Goal: Information Seeking & Learning: Understand process/instructions

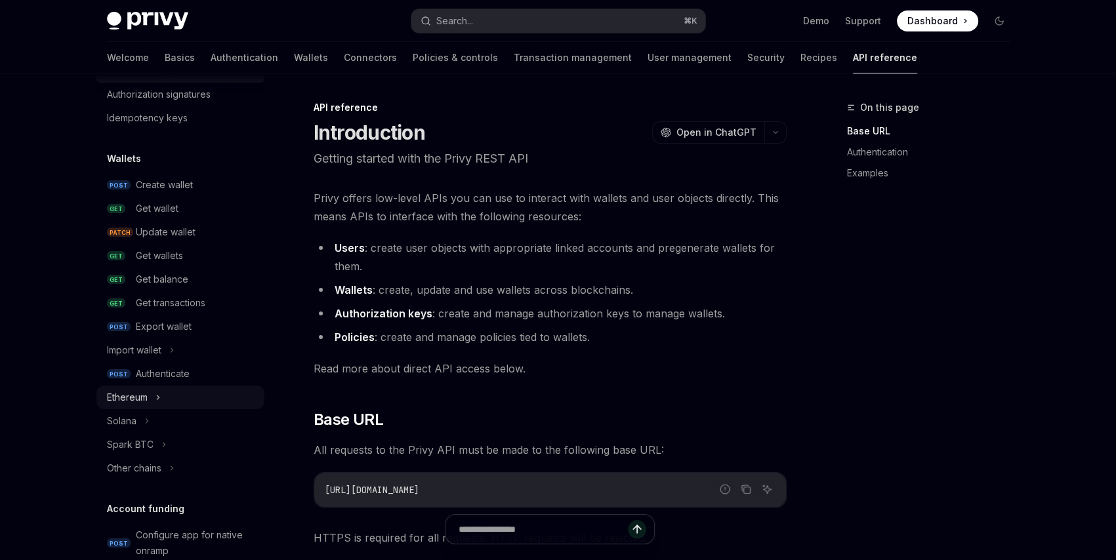
scroll to position [66, 0]
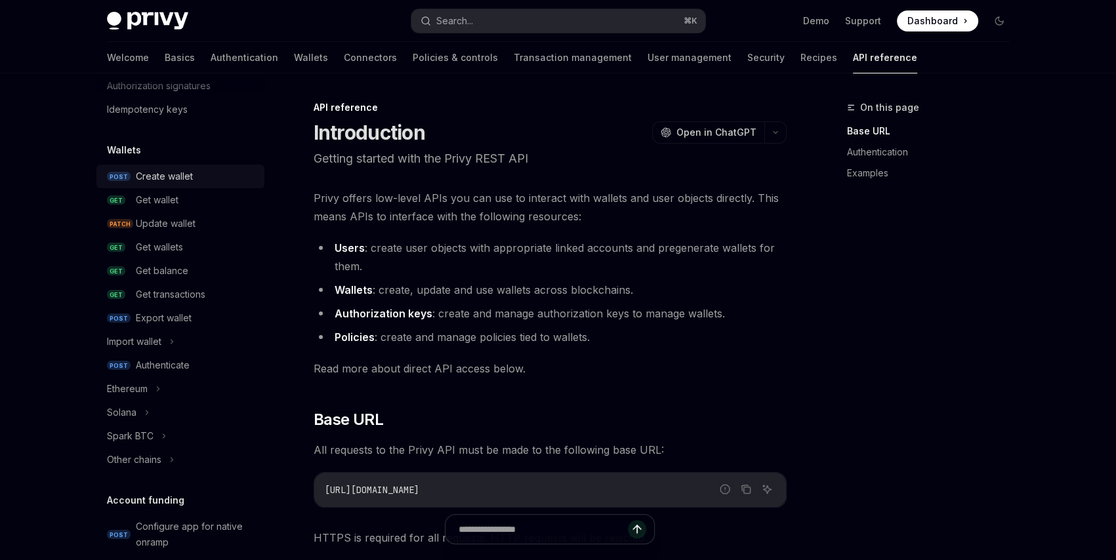
click at [163, 180] on div "Create wallet" at bounding box center [164, 177] width 57 height 16
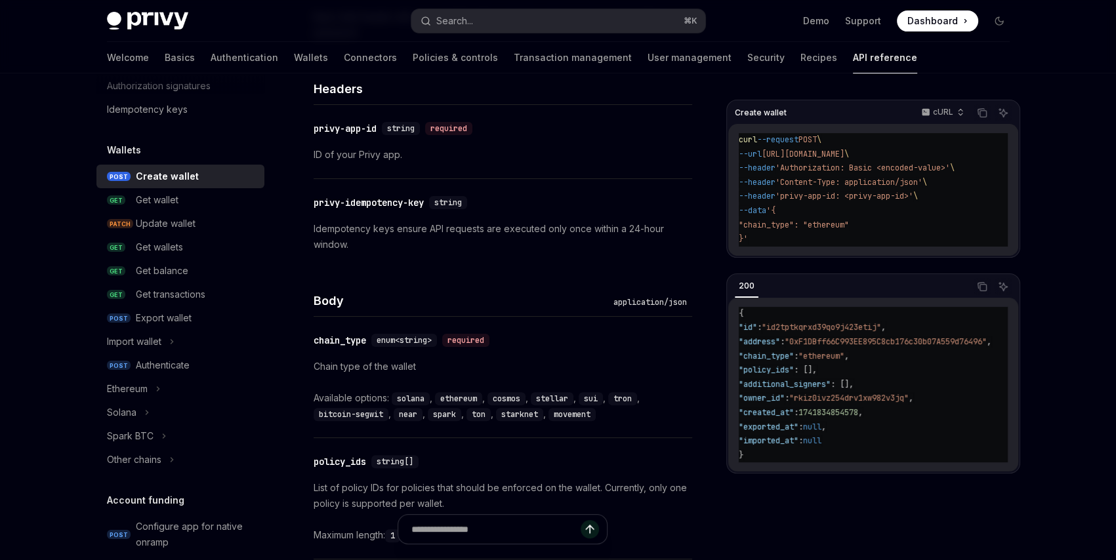
scroll to position [312, 0]
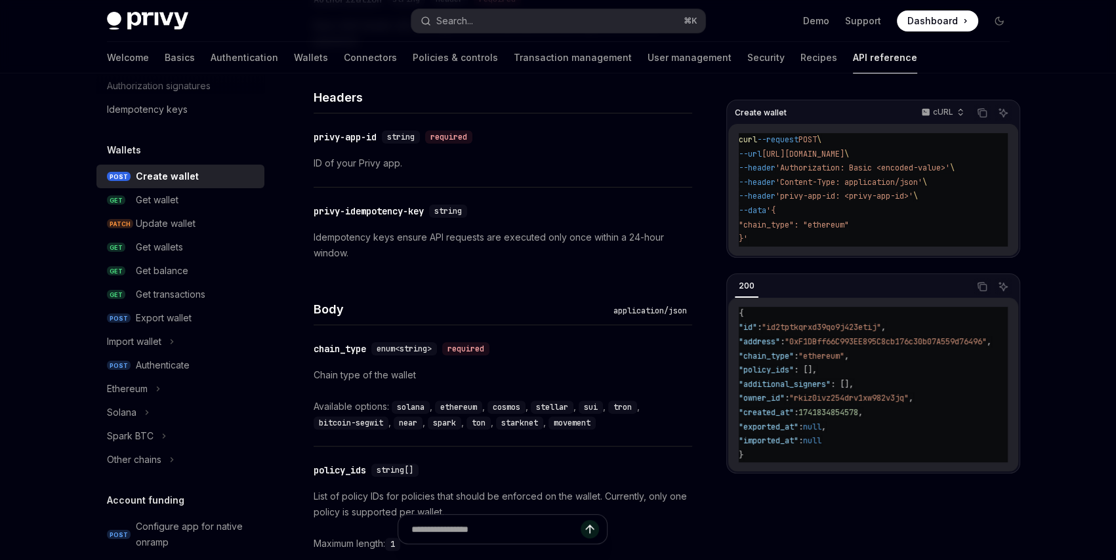
drag, startPoint x: 471, startPoint y: 291, endPoint x: 510, endPoint y: 316, distance: 46.6
click at [471, 291] on div "Body application/json" at bounding box center [503, 301] width 379 height 49
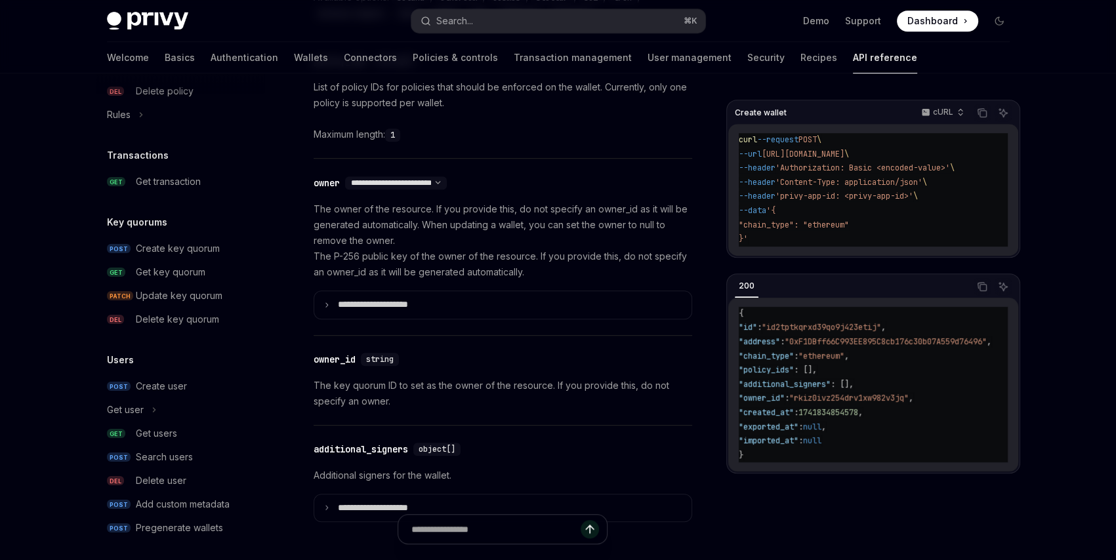
scroll to position [819, 0]
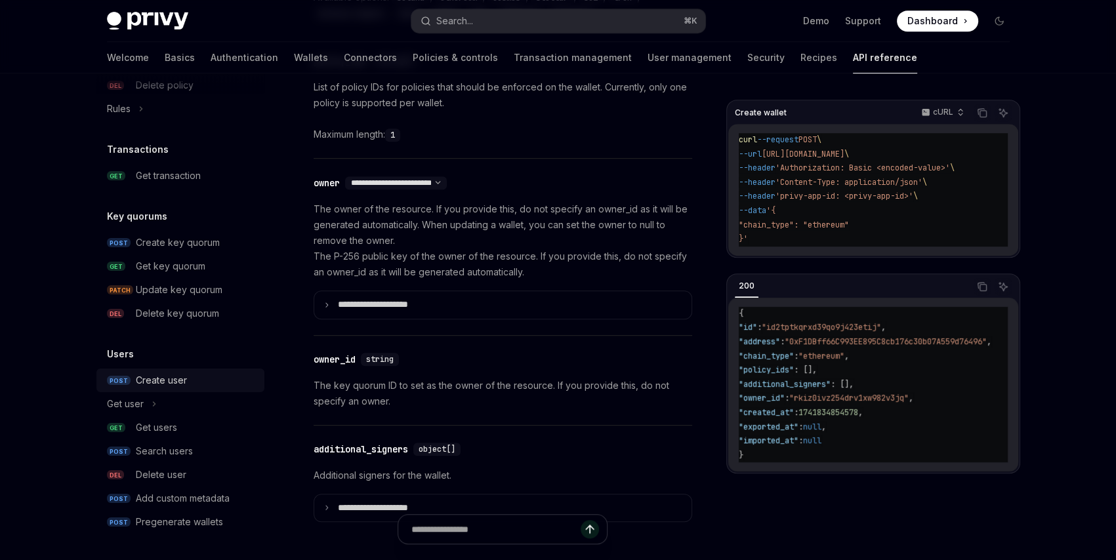
click at [175, 381] on div "Create user" at bounding box center [161, 381] width 51 height 16
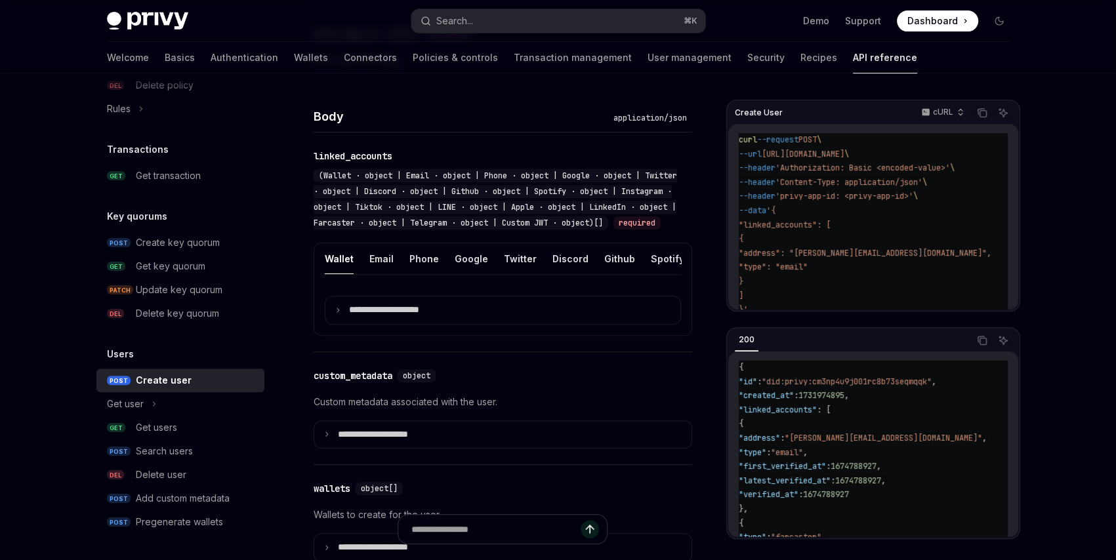
scroll to position [467, 0]
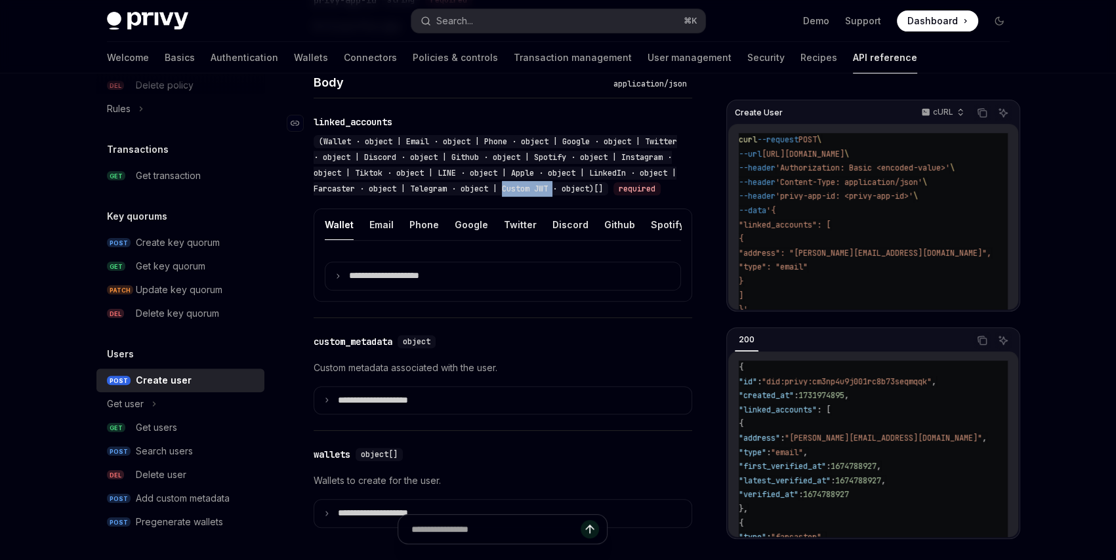
drag, startPoint x: 543, startPoint y: 188, endPoint x: 595, endPoint y: 186, distance: 51.9
click at [595, 186] on span "(Wallet · object | Email · object | Phone · object | Google · object | Twitter …" at bounding box center [495, 165] width 363 height 58
click at [561, 191] on span "(Wallet · object | Email · object | Phone · object | Google · object | Twitter …" at bounding box center [495, 165] width 363 height 58
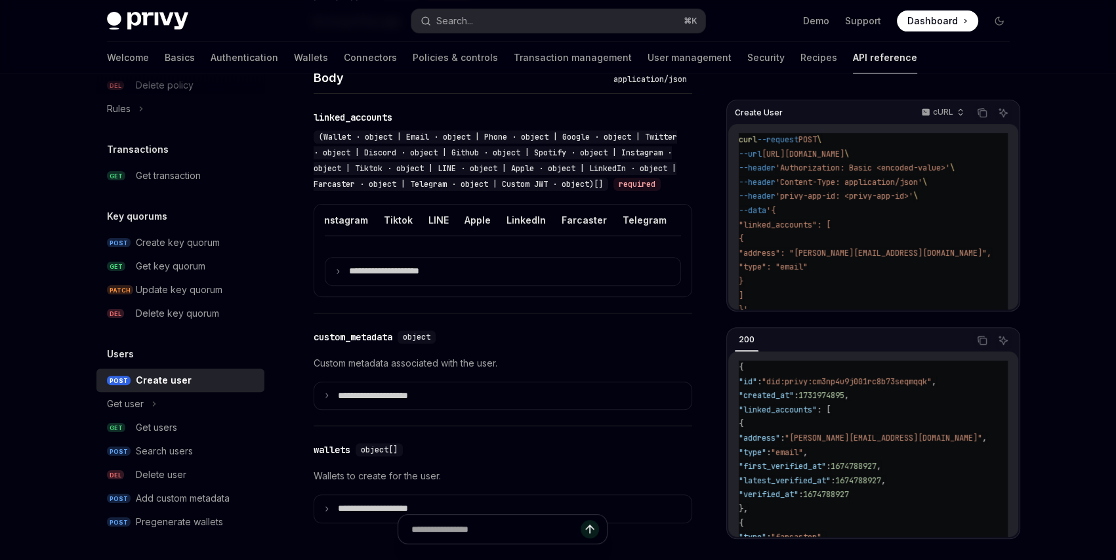
scroll to position [0, 415]
click at [661, 236] on button "Custom JWT" at bounding box center [676, 220] width 60 height 31
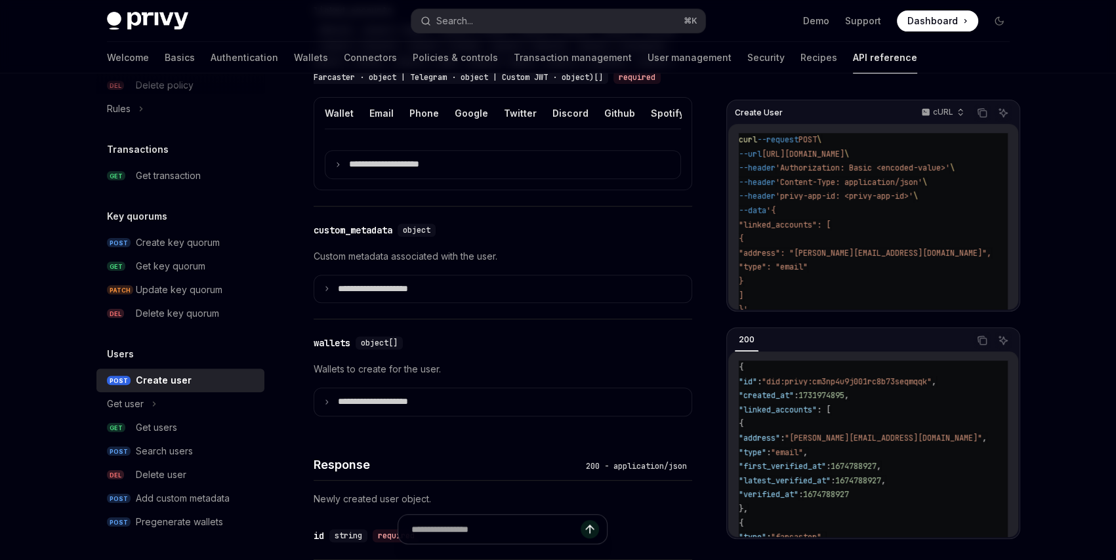
scroll to position [604, 0]
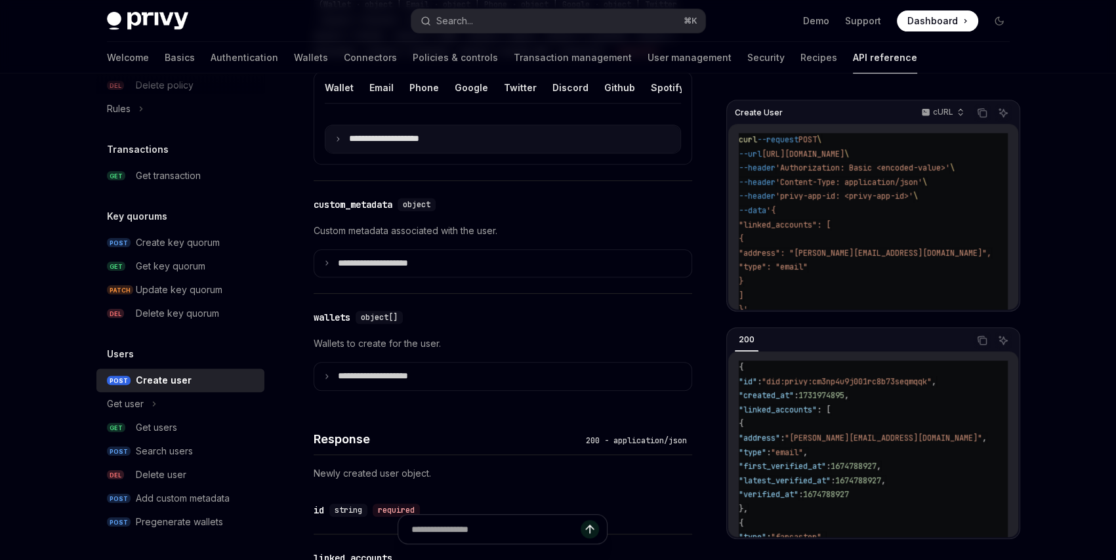
click at [369, 145] on p "**********" at bounding box center [394, 139] width 91 height 12
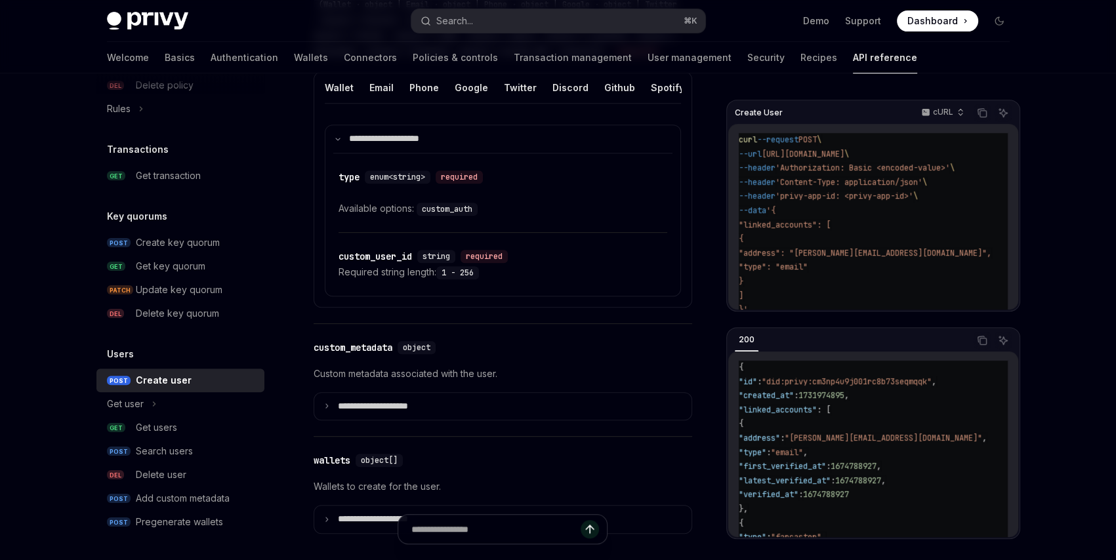
click at [446, 216] on code "custom_auth" at bounding box center [447, 209] width 61 height 13
click at [554, 232] on div "​ type enum<string> required Available options: custom_auth" at bounding box center [503, 193] width 329 height 79
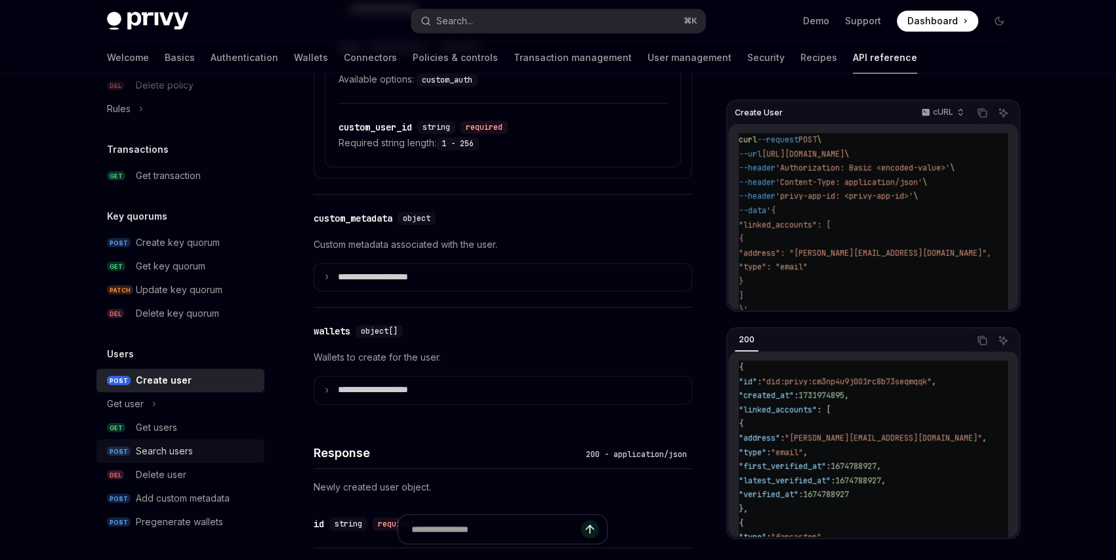
scroll to position [734, 0]
click at [188, 449] on div "Search users" at bounding box center [164, 452] width 57 height 16
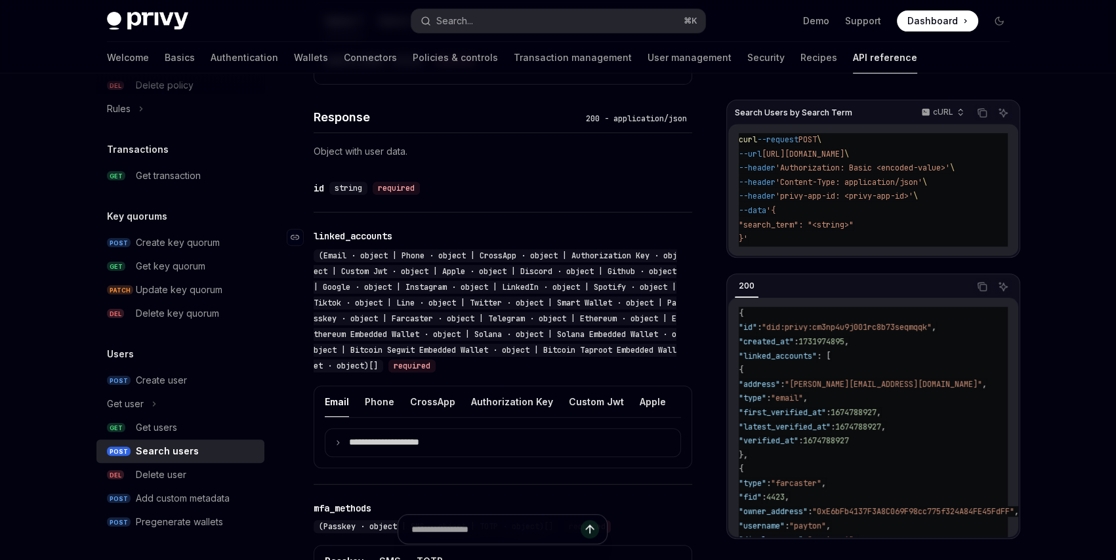
scroll to position [575, 0]
drag, startPoint x: 384, startPoint y: 270, endPoint x: 413, endPoint y: 270, distance: 28.2
click at [413, 270] on span "(Email · object | Phone · object | CrossApp · object | Authorization Key · obje…" at bounding box center [495, 310] width 363 height 121
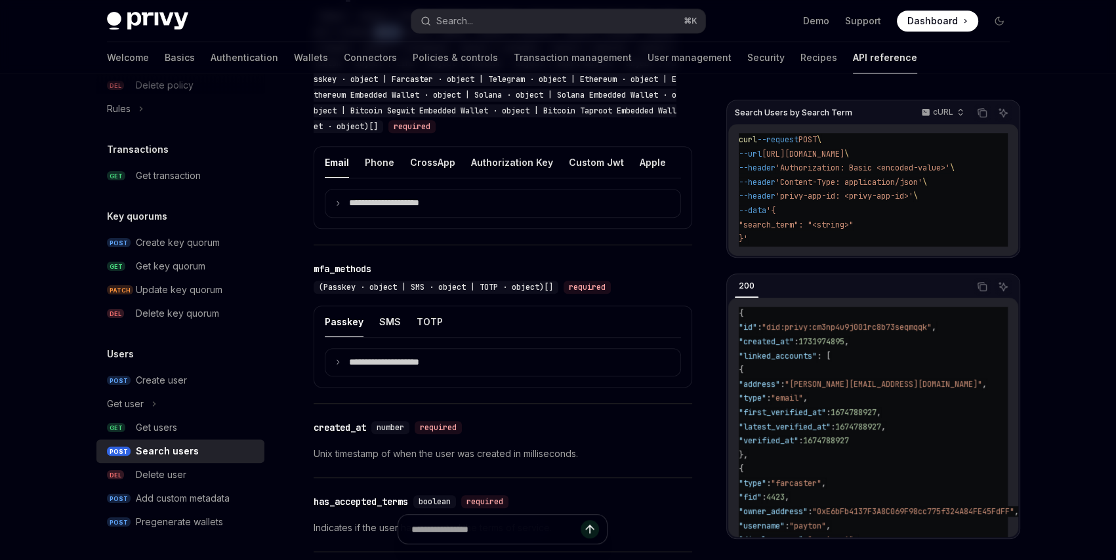
scroll to position [821, 0]
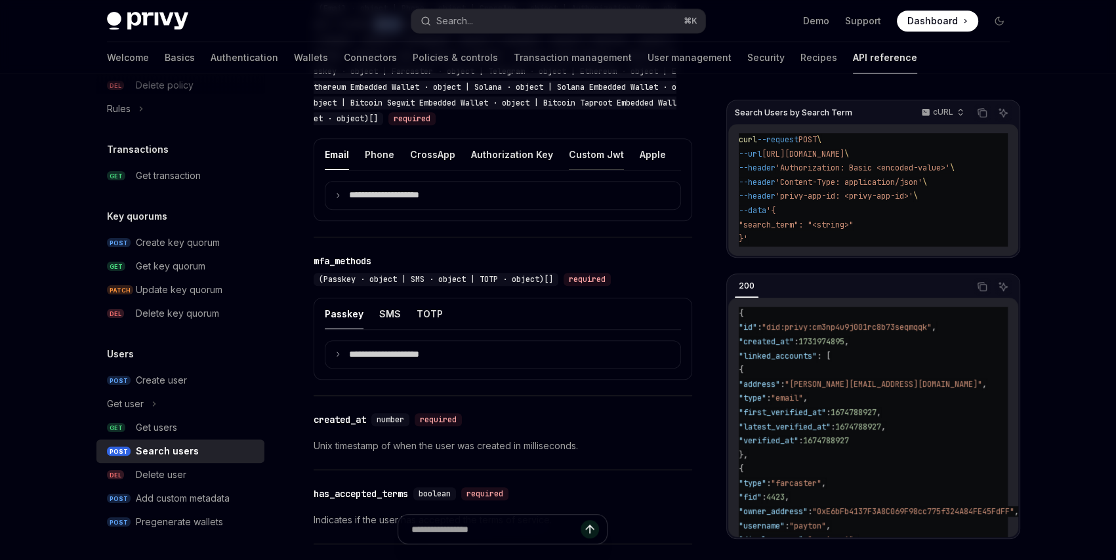
click at [583, 152] on button "Custom Jwt" at bounding box center [596, 154] width 55 height 31
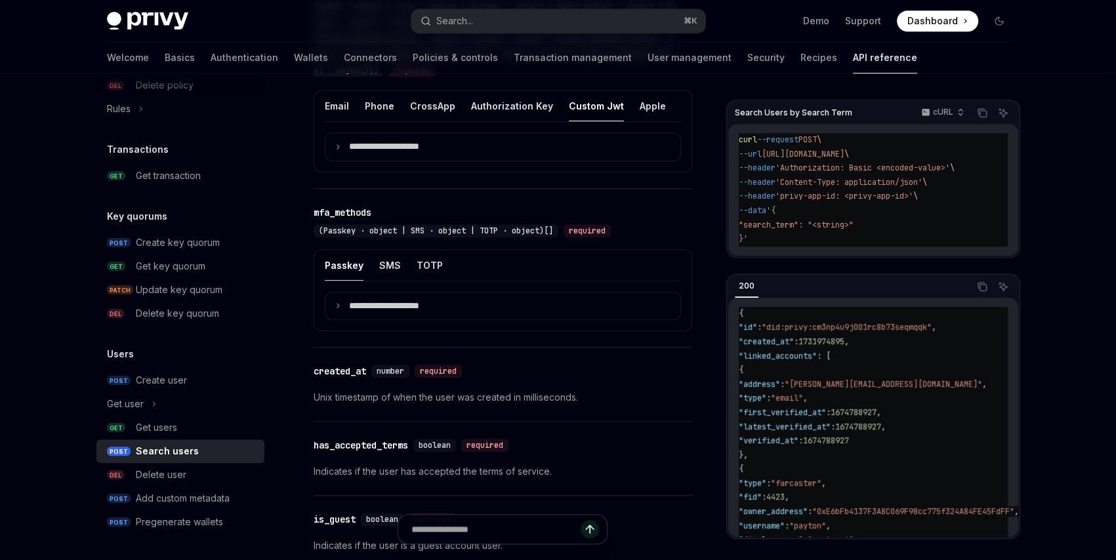
scroll to position [872, 0]
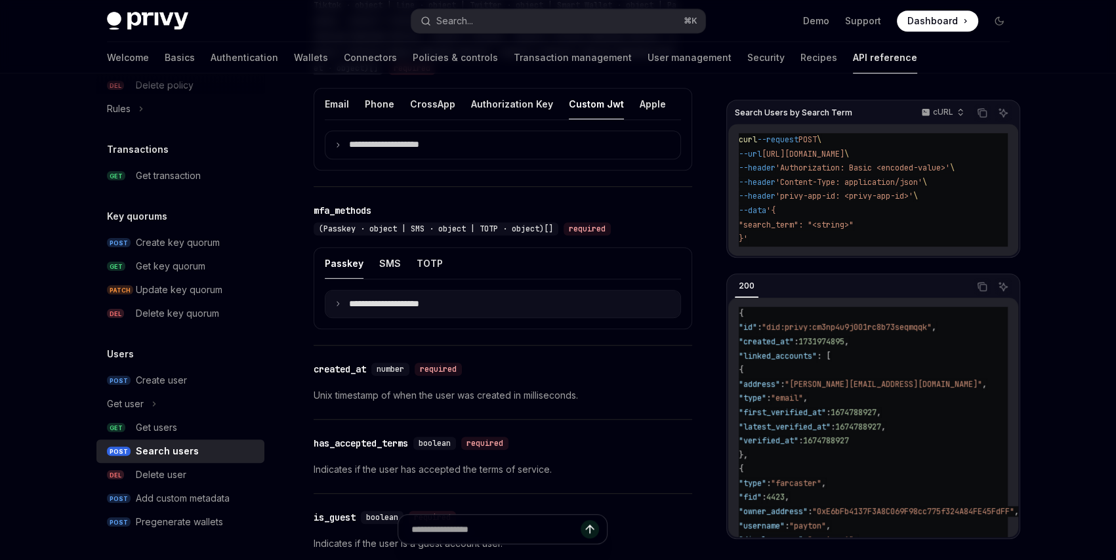
click at [375, 308] on p "**********" at bounding box center [394, 305] width 91 height 12
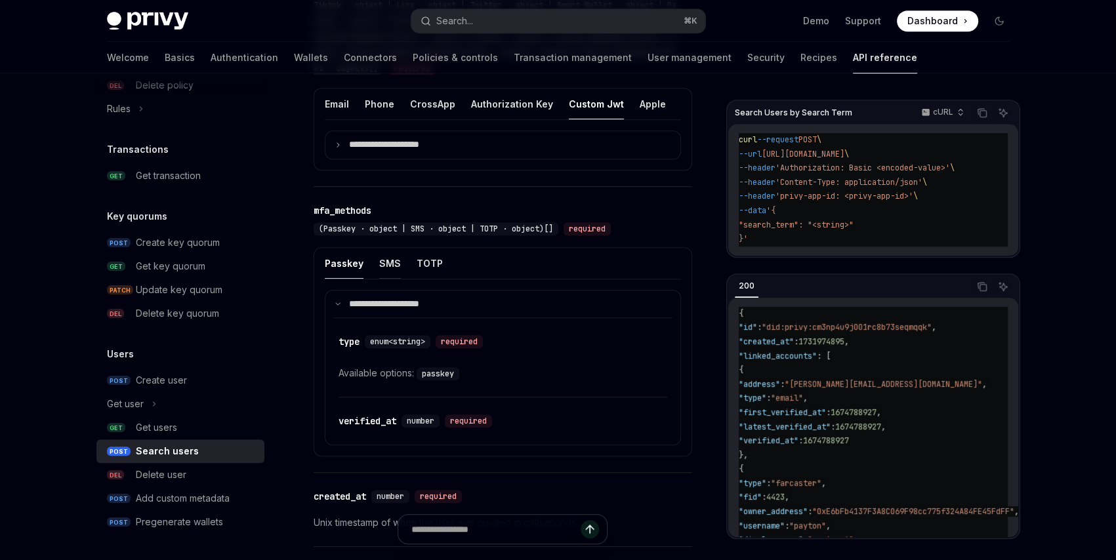
click at [392, 268] on button "SMS" at bounding box center [390, 263] width 22 height 31
click at [425, 268] on button "TOTP" at bounding box center [430, 263] width 26 height 31
type textarea "*"
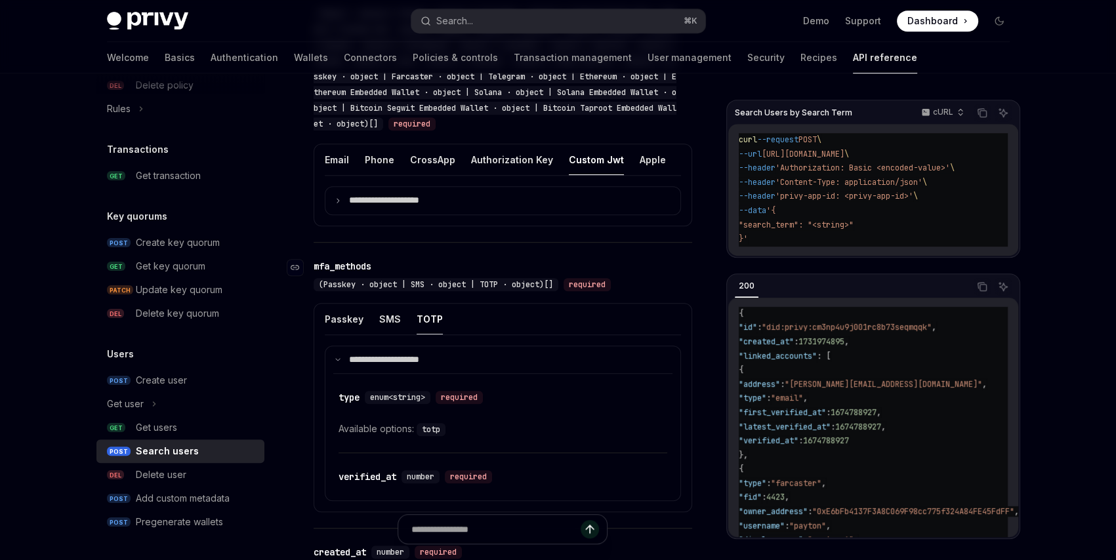
scroll to position [766, 0]
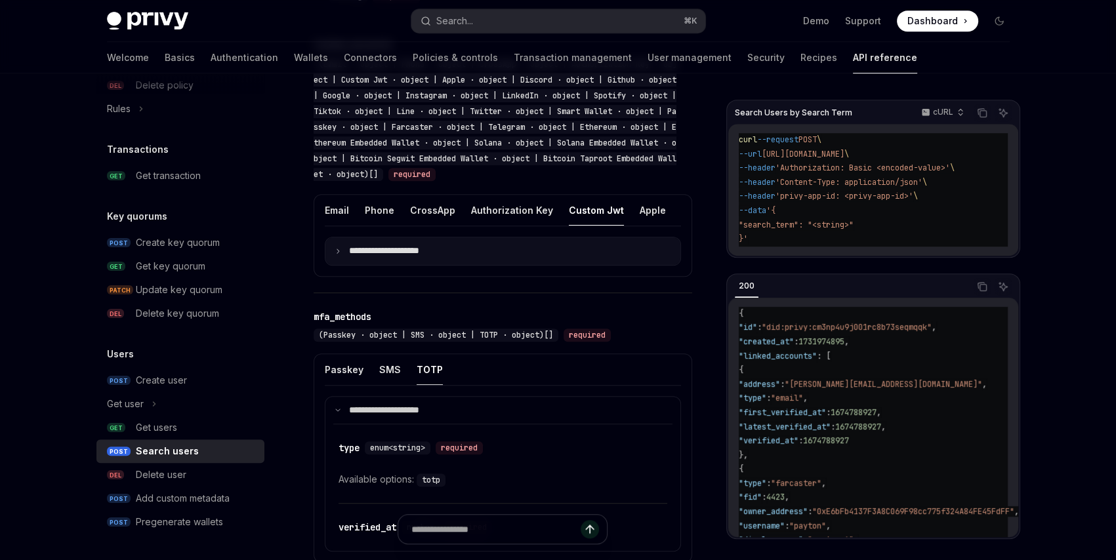
click at [424, 253] on p "**********" at bounding box center [394, 251] width 91 height 12
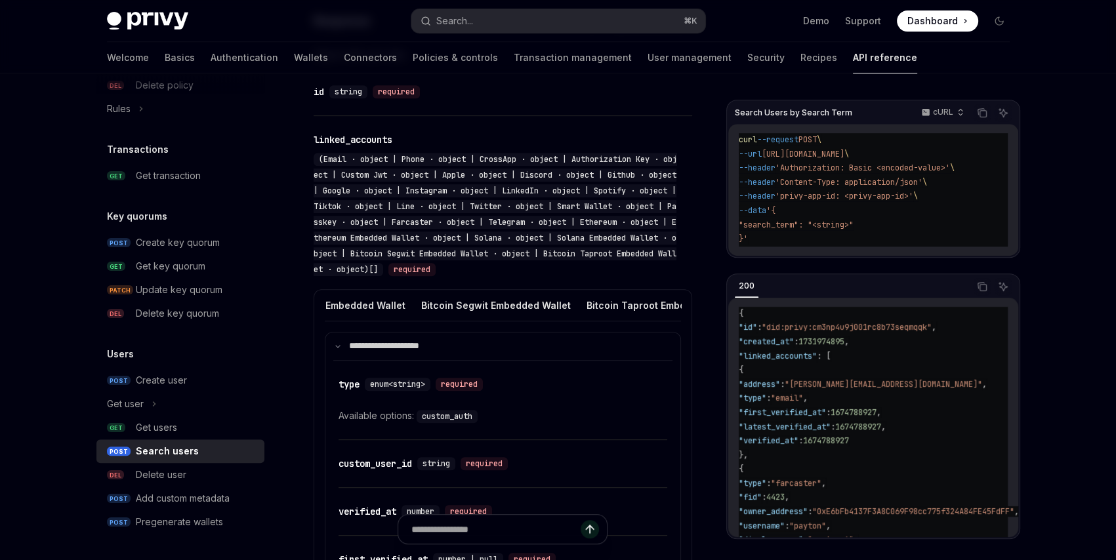
scroll to position [0, 0]
